Goal: Transaction & Acquisition: Purchase product/service

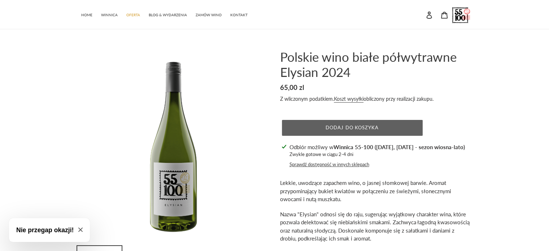
click at [365, 127] on span "Dodaj do koszyka" at bounding box center [352, 128] width 53 height 6
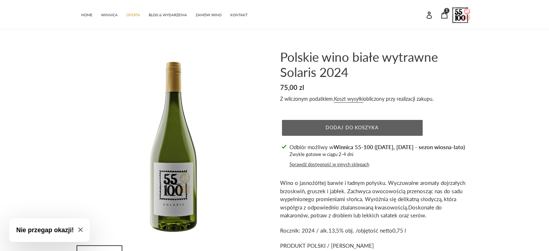
click at [298, 126] on button "Dodaj do koszyka" at bounding box center [352, 128] width 141 height 16
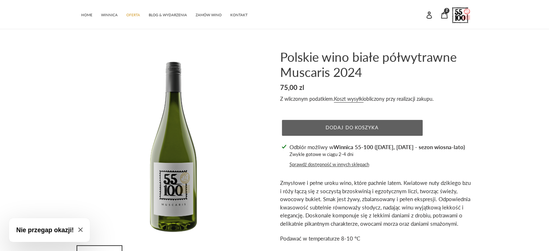
click at [327, 128] on span "Dodaj do koszyka" at bounding box center [352, 128] width 53 height 6
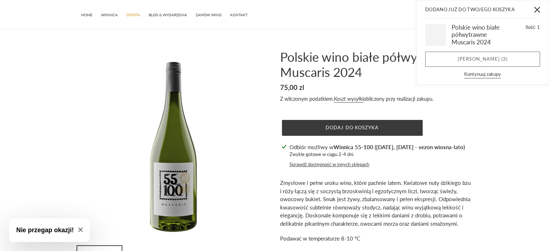
click at [458, 56] on link "Zobacz koszyk ( 3 )" at bounding box center [482, 59] width 115 height 15
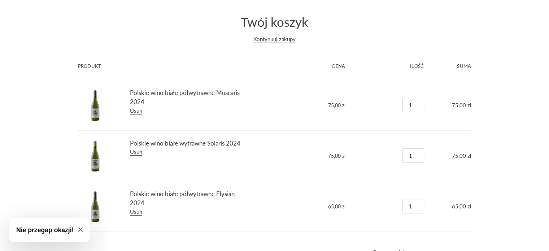
scroll to position [58, 0]
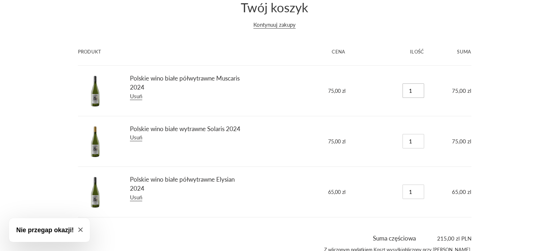
click at [413, 90] on input "1" at bounding box center [414, 90] width 22 height 14
type input "2"
click at [419, 87] on input "2" at bounding box center [414, 90] width 22 height 14
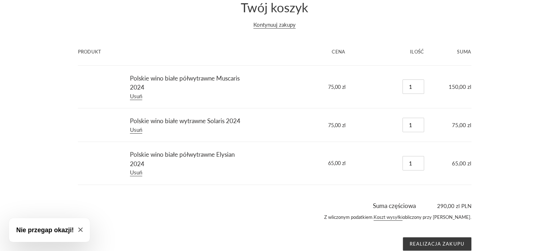
type input "1"
click at [419, 87] on input "1" at bounding box center [414, 86] width 22 height 14
click at [419, 85] on input "2" at bounding box center [414, 86] width 22 height 14
type input "3"
click at [419, 85] on input "3" at bounding box center [414, 86] width 22 height 14
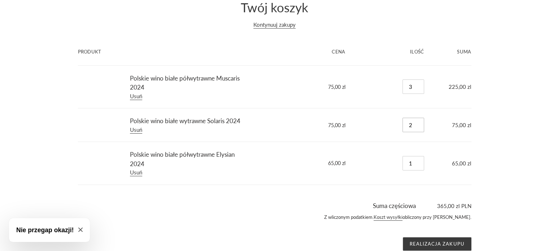
type input "2"
click at [419, 123] on input "2" at bounding box center [414, 125] width 22 height 14
type input "2"
click at [419, 163] on input "2" at bounding box center [414, 163] width 22 height 14
type input "3"
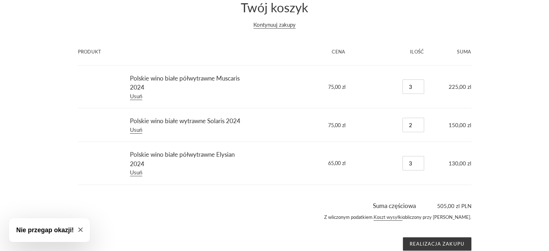
click at [419, 161] on input "3" at bounding box center [414, 163] width 22 height 14
click at [423, 244] on input "Realizacja zakupu" at bounding box center [437, 244] width 69 height 14
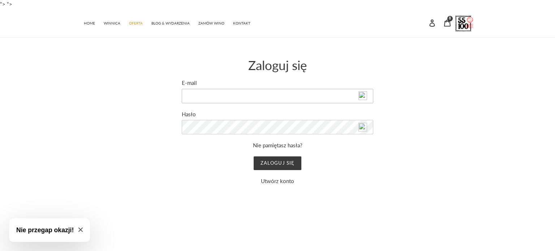
click at [340, 97] on input "E-mail" at bounding box center [277, 96] width 191 height 14
type input "grzegorzmasarczyk@gmail.com"
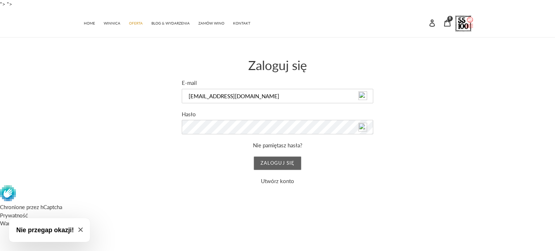
click at [273, 166] on input "Zaloguj się" at bounding box center [276, 163] width 47 height 14
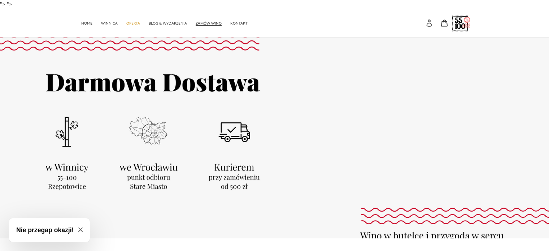
click at [430, 28] on link "Konto" at bounding box center [429, 23] width 15 height 16
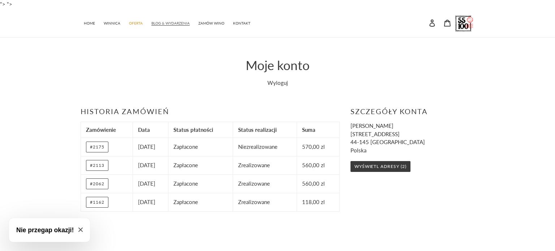
click at [166, 25] on span "BLOG & WYDARZENIA" at bounding box center [170, 23] width 38 height 5
